Goal: Task Accomplishment & Management: Manage account settings

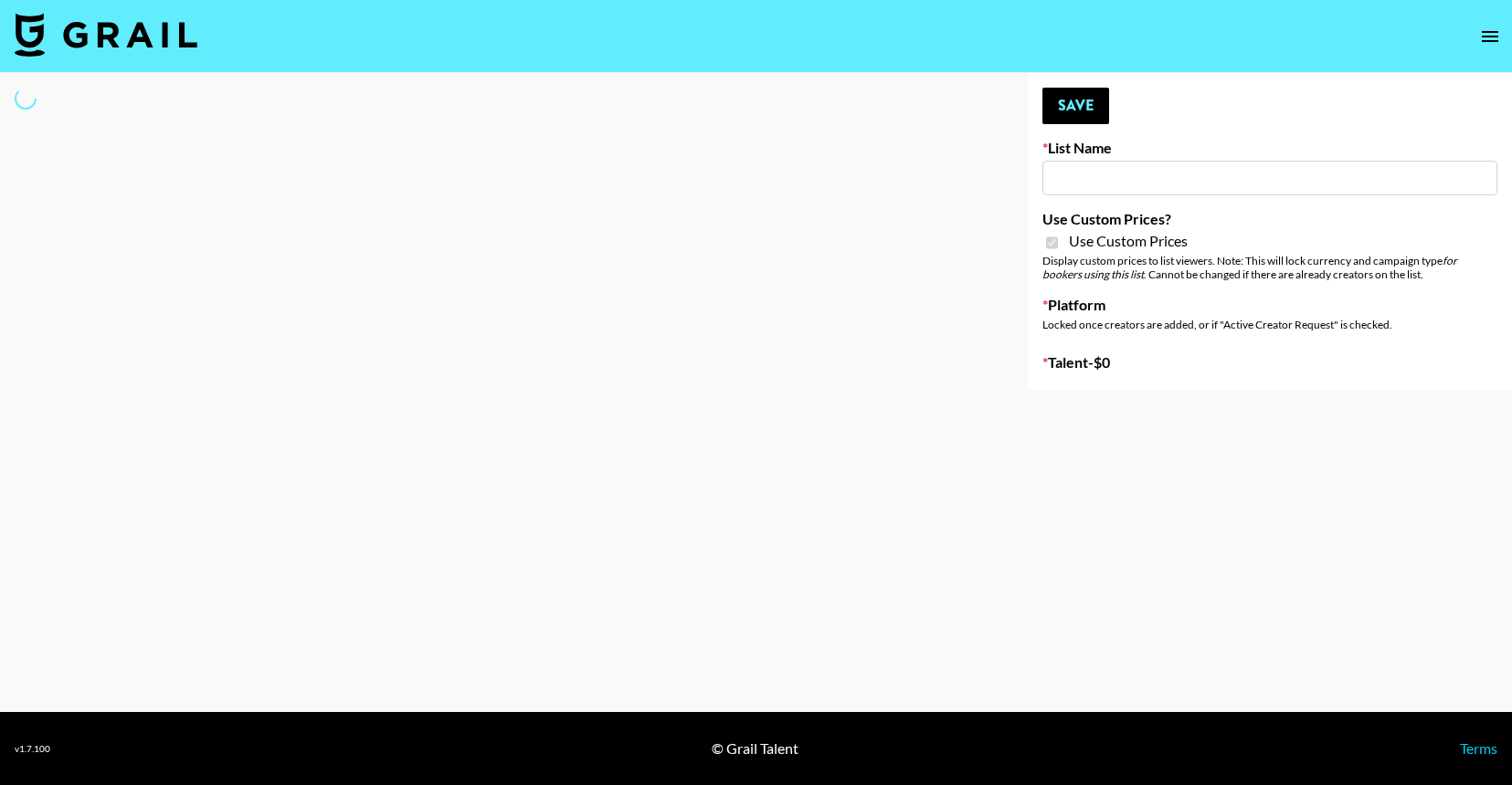
type input "FigMe and MegaMe filters - Airbrush"
checkbox input "true"
select select "Brand"
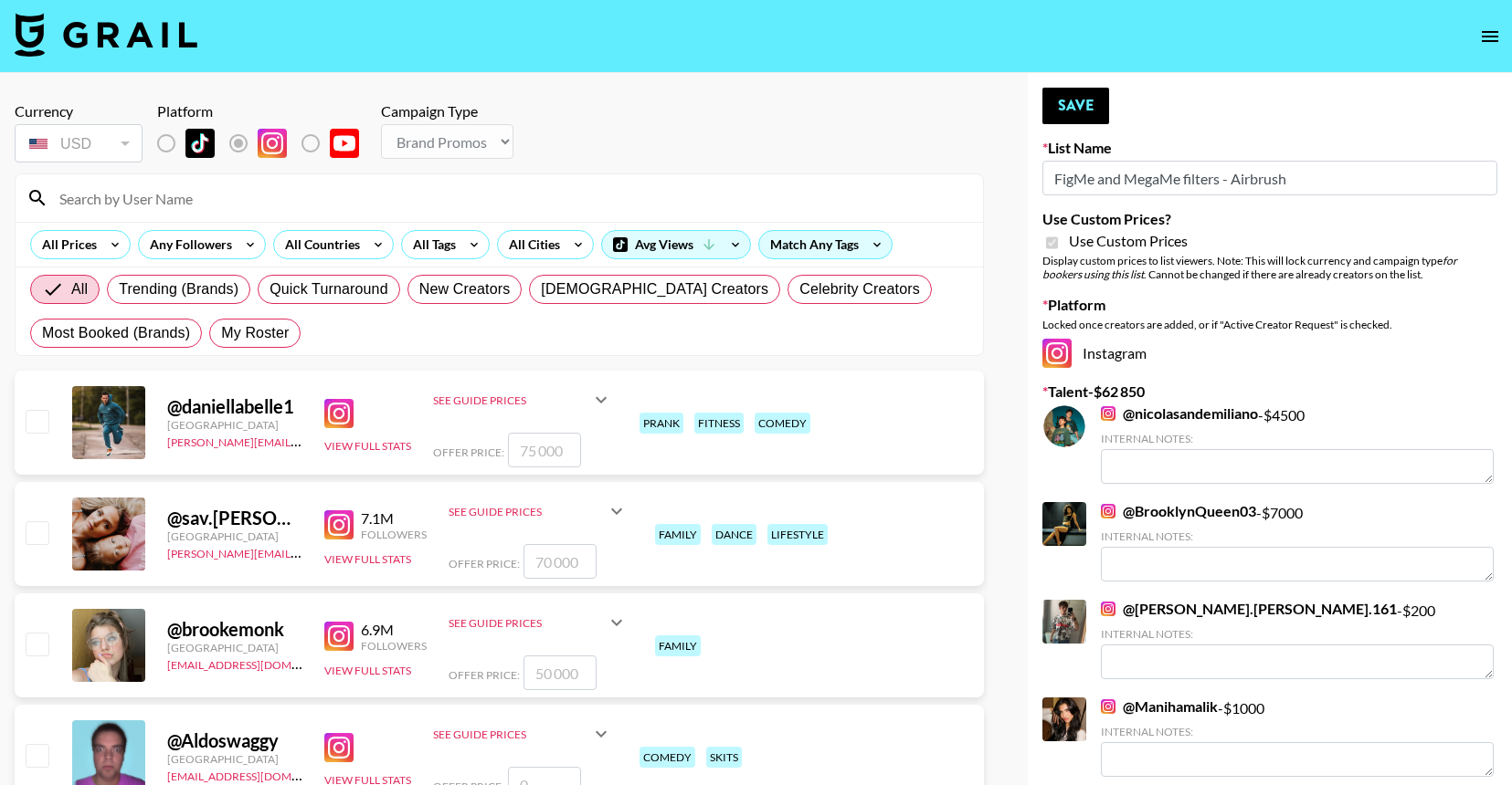
click at [828, 209] on input at bounding box center [510, 199] width 923 height 29
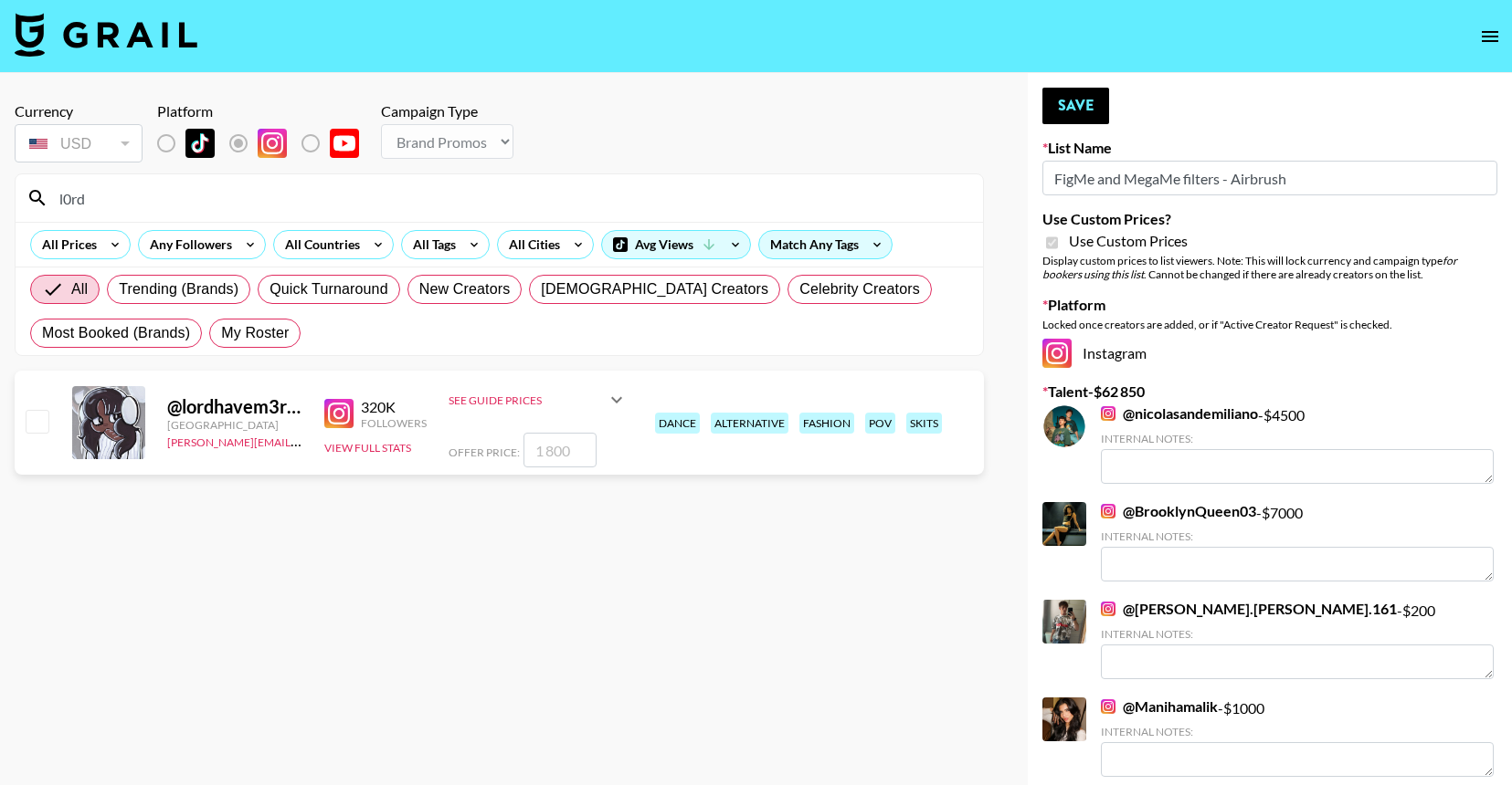
type input "l0rd"
click at [560, 446] on input "number" at bounding box center [560, 450] width 73 height 35
checkbox input "true"
type input "18"
checkbox input "false"
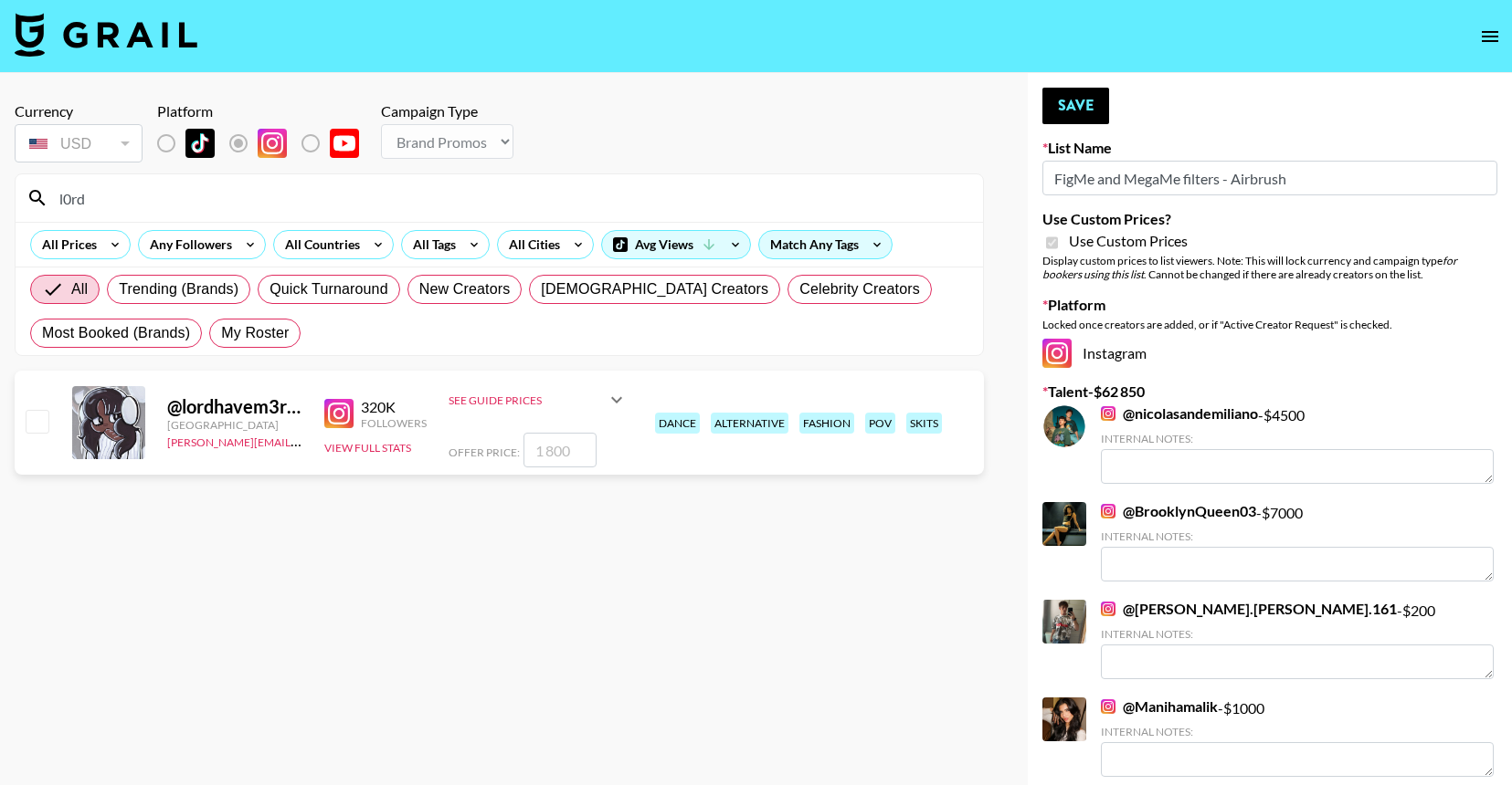
checkbox input "true"
type input "1800"
click at [1070, 108] on button "Save" at bounding box center [1075, 106] width 67 height 37
